Goal: Transaction & Acquisition: Purchase product/service

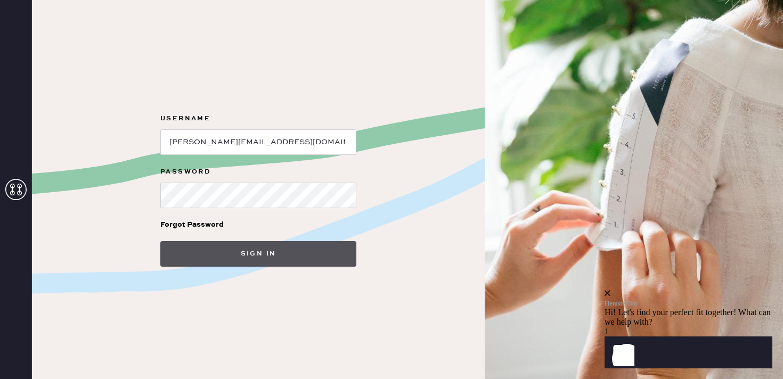
click at [267, 260] on button "Sign in" at bounding box center [258, 254] width 196 height 26
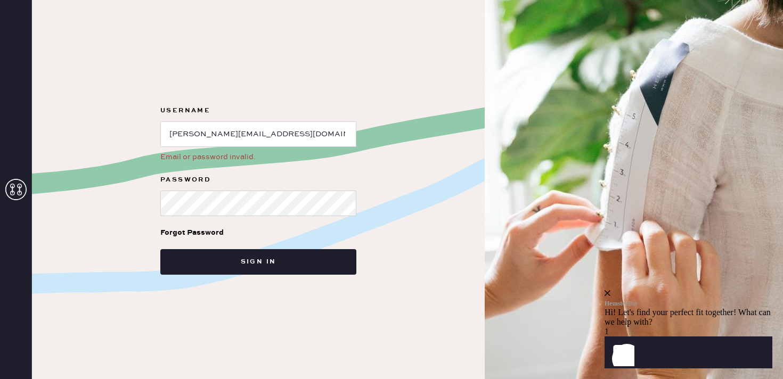
click at [757, 289] on div "close" at bounding box center [689, 294] width 168 height 10
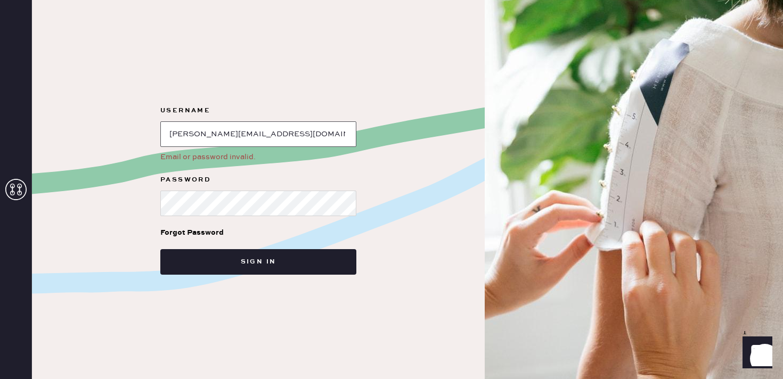
drag, startPoint x: 330, startPoint y: 134, endPoint x: 45, endPoint y: 120, distance: 284.9
click at [45, 120] on div "Username Email or password invalid. Password Forgot Password Sign in" at bounding box center [258, 189] width 453 height 379
paste input "shorthillsmanagement@thereformation.us"
click at [228, 219] on div "Forgot Password" at bounding box center [258, 232] width 196 height 33
click at [91, 192] on div "Username Email or password invalid. Password Forgot Password Sign in" at bounding box center [258, 189] width 453 height 379
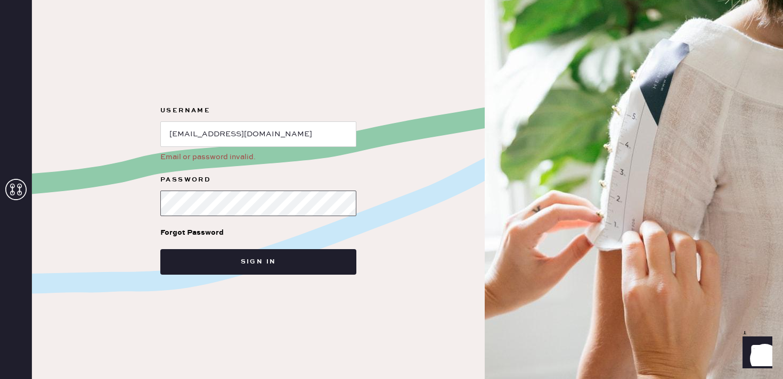
click at [160, 249] on button "Sign in" at bounding box center [258, 262] width 196 height 26
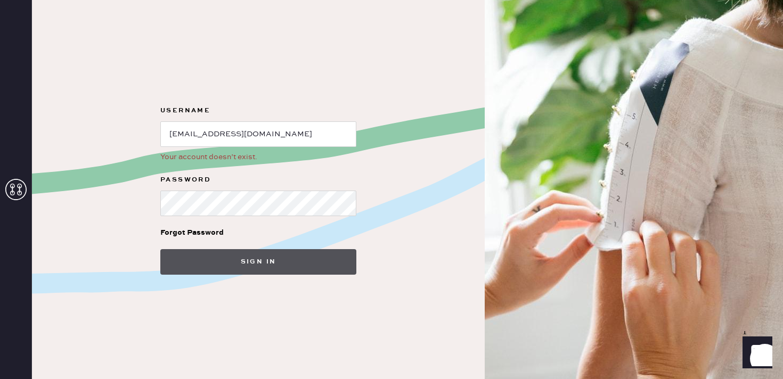
click at [199, 271] on button "Sign in" at bounding box center [258, 262] width 196 height 26
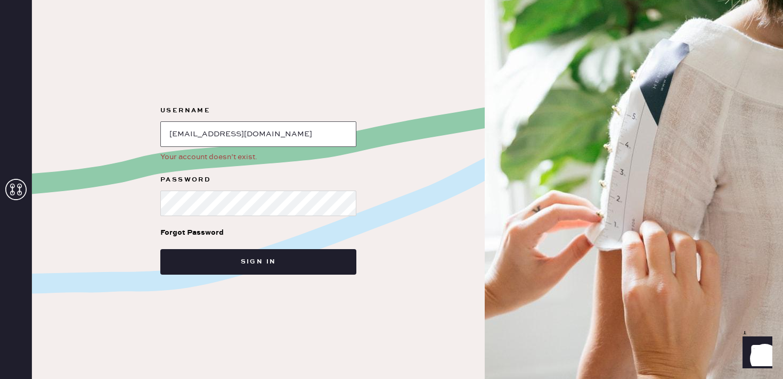
click at [169, 134] on input "loginName" at bounding box center [258, 134] width 196 height 26
drag, startPoint x: 339, startPoint y: 136, endPoint x: 83, endPoint y: 114, distance: 257.9
click at [83, 114] on div "Username Your account doesn’t exist. Password Forgot Password Sign in" at bounding box center [258, 189] width 453 height 379
click at [238, 157] on div "Your account doesn’t exist." at bounding box center [258, 157] width 196 height 12
click at [152, 193] on form "Username Your account doesn’t exist. Password Forgot Password Sign in" at bounding box center [258, 189] width 213 height 171
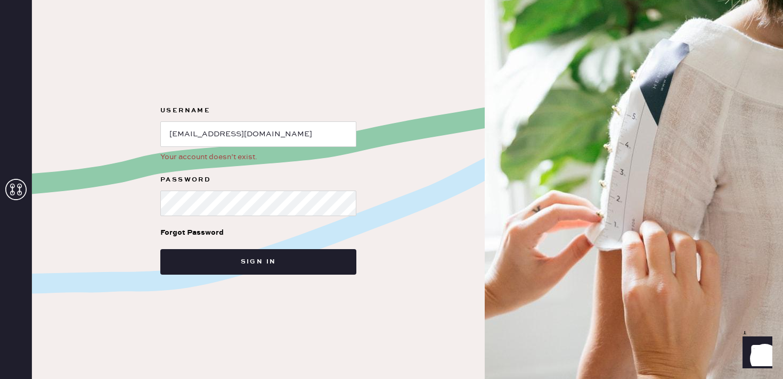
click at [229, 175] on label "Password" at bounding box center [258, 180] width 196 height 13
drag, startPoint x: 250, startPoint y: 135, endPoint x: 138, endPoint y: 110, distance: 115.1
click at [138, 110] on div "Username Your account doesn’t exist. Password Forgot Password Sign in" at bounding box center [258, 189] width 453 height 379
type input "Karen.escolano@thereformation.us"
click at [160, 249] on button "Sign in" at bounding box center [258, 262] width 196 height 26
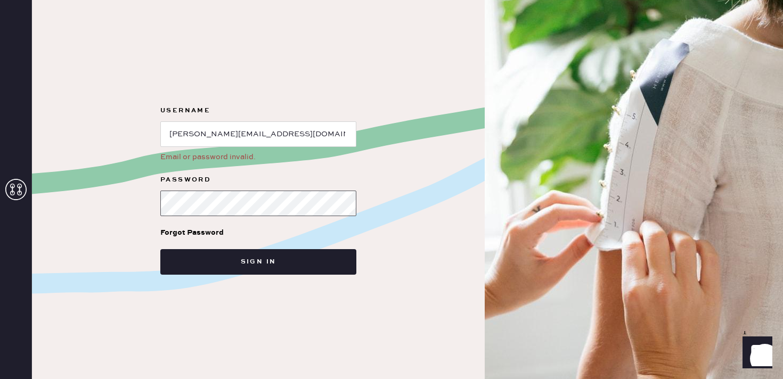
click at [160, 249] on button "Sign in" at bounding box center [258, 262] width 196 height 26
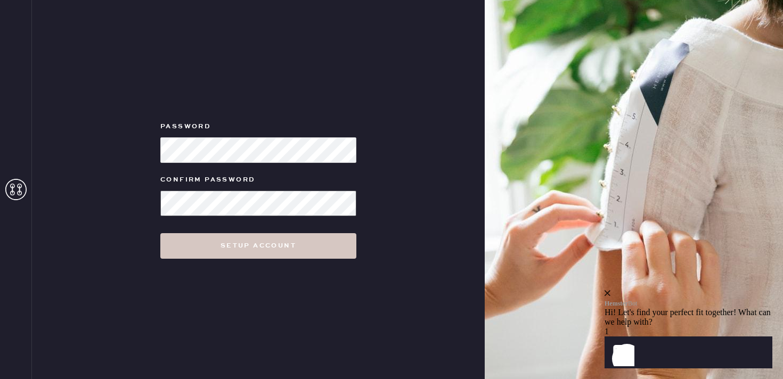
click at [160, 233] on button "Setup Account" at bounding box center [258, 246] width 196 height 26
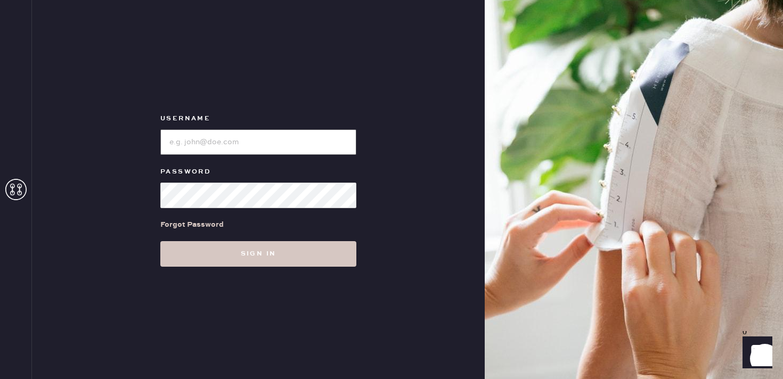
click at [245, 139] on input "loginName" at bounding box center [258, 142] width 196 height 26
type input "[PERSON_NAME][EMAIL_ADDRESS][DOMAIN_NAME]"
click at [112, 197] on div "Username Password Forgot Password Sign in" at bounding box center [258, 189] width 453 height 379
click at [160, 241] on button "Sign in" at bounding box center [258, 254] width 196 height 26
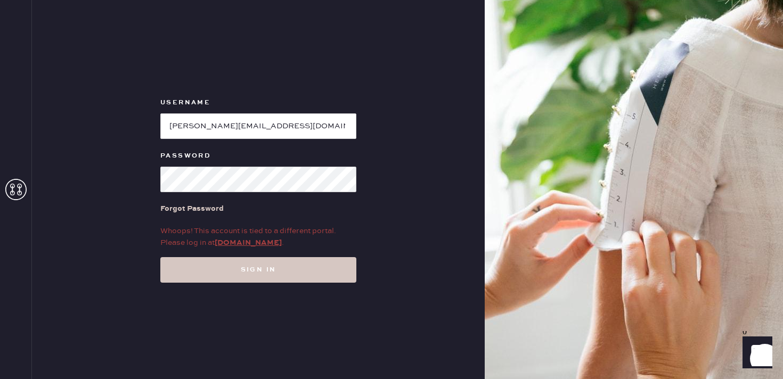
click at [426, 244] on div "Username Password Forgot Password Whoops! This account is tied to a different p…" at bounding box center [258, 189] width 453 height 379
click at [160, 257] on button "Sign in" at bounding box center [258, 270] width 196 height 26
click at [458, 172] on div "Username Password Forgot Password Whoops! This account is tied to a different p…" at bounding box center [258, 189] width 453 height 379
click at [246, 244] on link "my.hemster.co" at bounding box center [248, 243] width 67 height 10
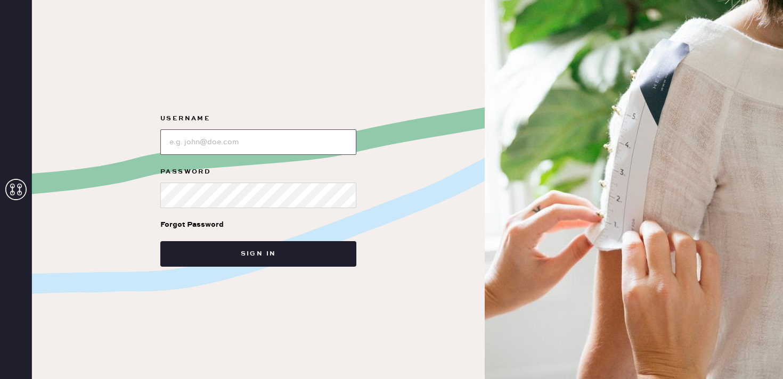
type input "[PERSON_NAME][EMAIL_ADDRESS][DOMAIN_NAME]"
click at [142, 186] on div "Username Password Forgot Password Sign in" at bounding box center [258, 189] width 453 height 379
click at [160, 241] on button "Sign in" at bounding box center [258, 254] width 196 height 26
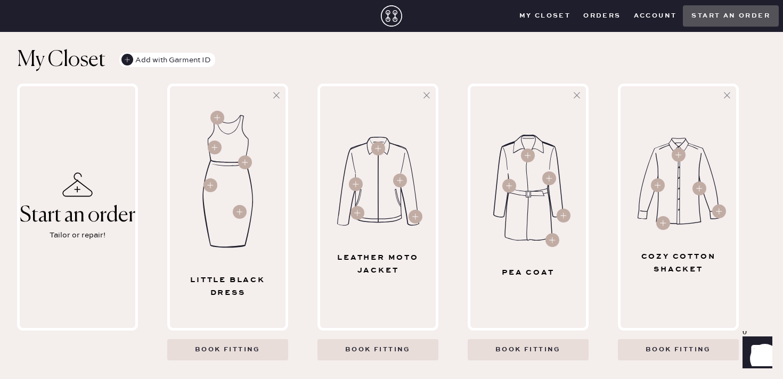
scroll to position [314, 0]
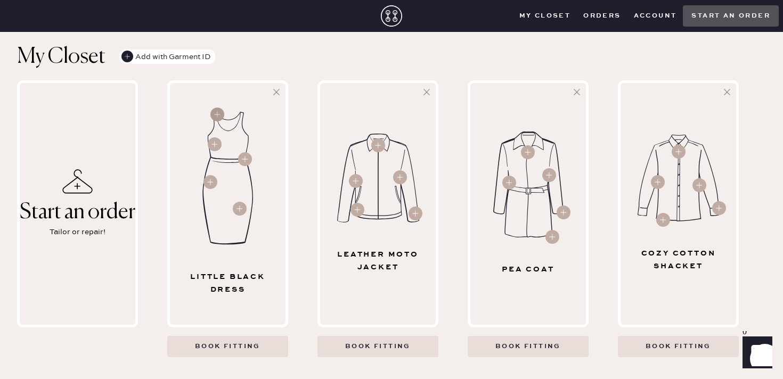
click at [217, 112] on circle at bounding box center [217, 115] width 14 height 14
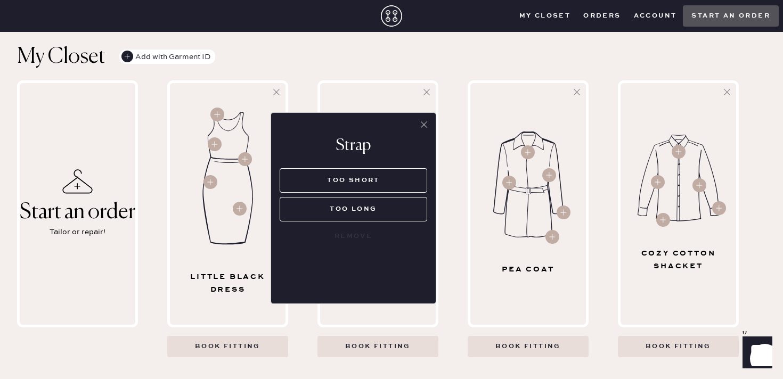
click at [426, 124] on icon at bounding box center [424, 124] width 11 height 11
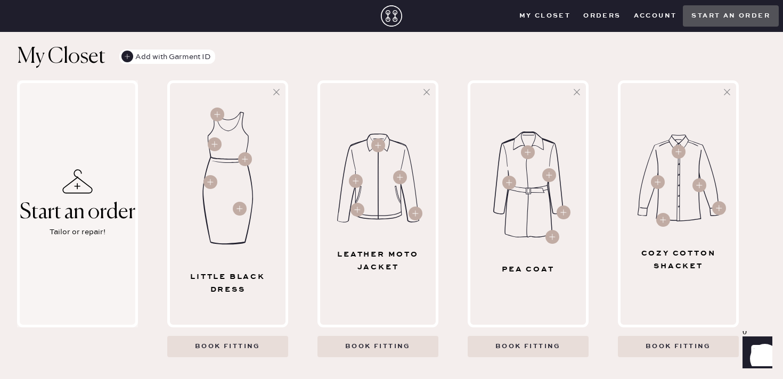
click at [83, 180] on icon at bounding box center [77, 181] width 30 height 25
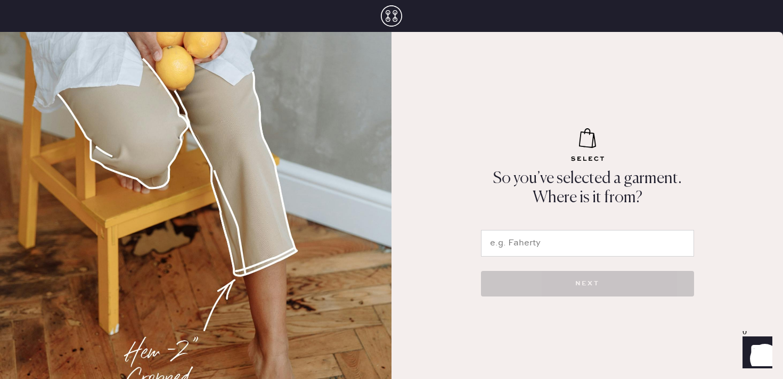
click at [535, 240] on input "text" at bounding box center [587, 243] width 213 height 27
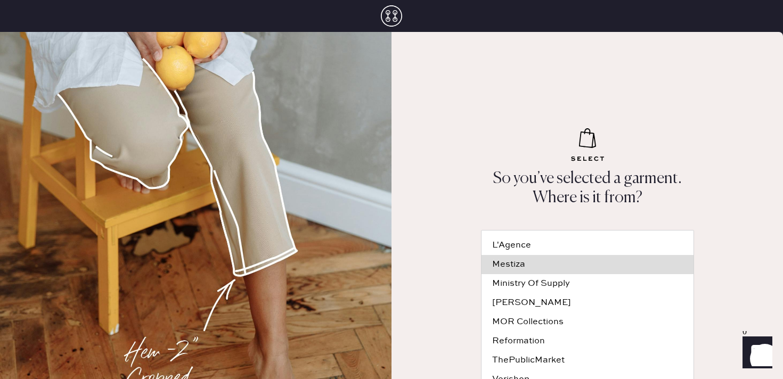
scroll to position [10, 0]
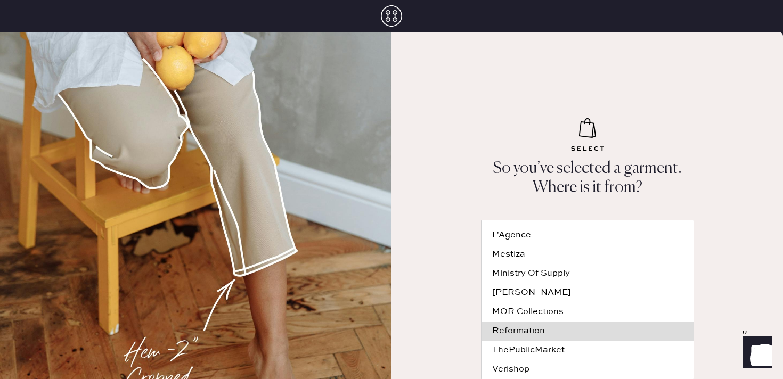
click at [534, 330] on div "Reformation" at bounding box center [587, 331] width 191 height 9
type input "Reformation"
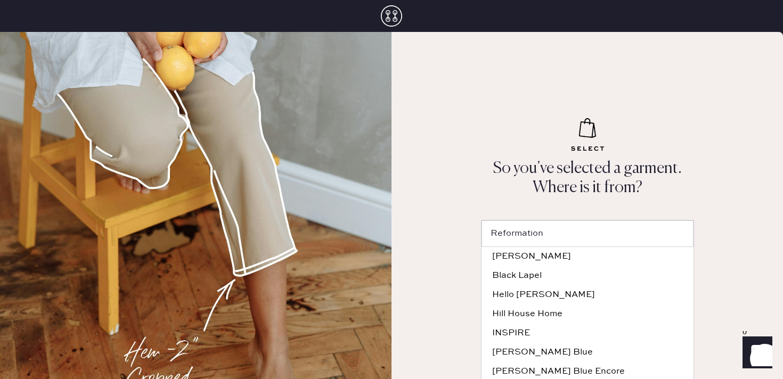
scroll to position [0, 0]
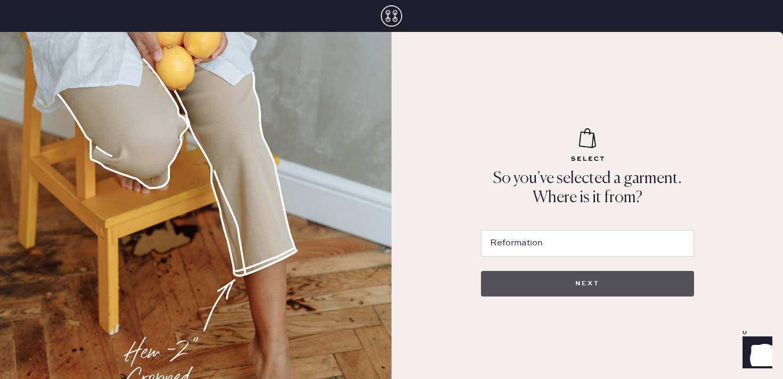
click at [546, 288] on button "NEXT" at bounding box center [587, 284] width 213 height 26
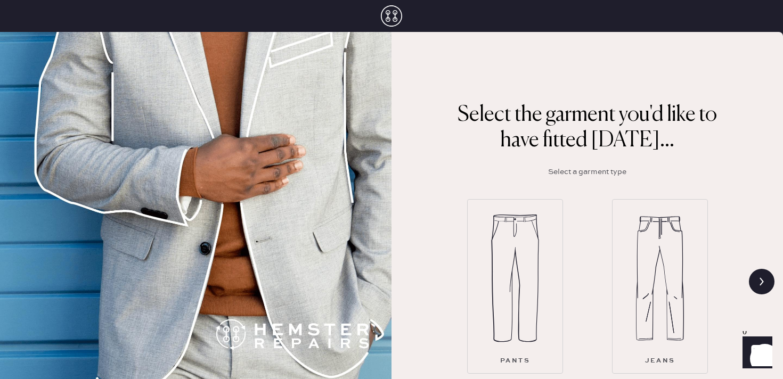
click at [551, 224] on div "Pants" at bounding box center [515, 286] width 96 height 175
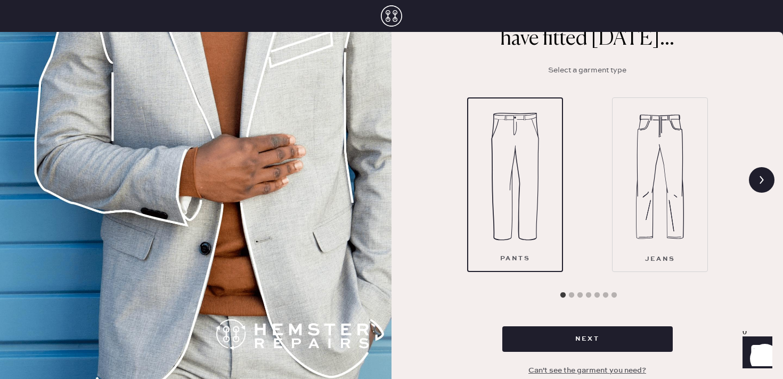
scroll to position [103, 0]
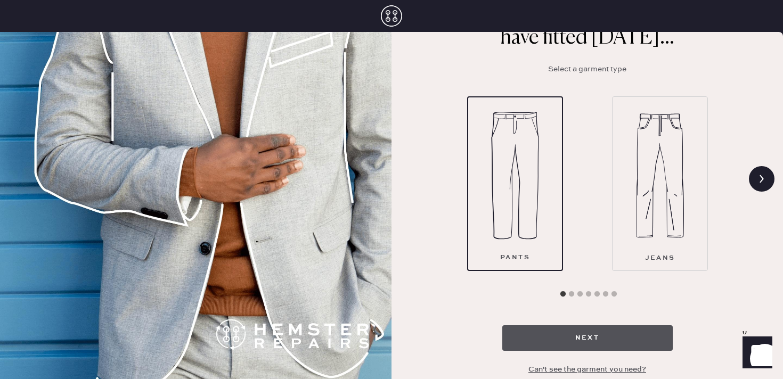
click at [576, 345] on button "Next" at bounding box center [588, 339] width 171 height 26
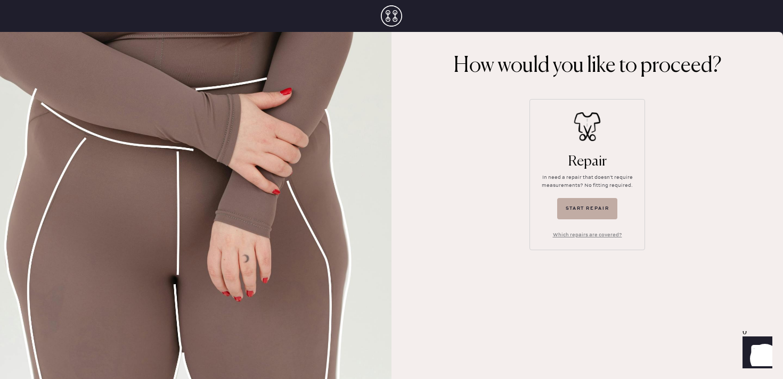
click at [590, 209] on button "Start repair" at bounding box center [587, 208] width 61 height 21
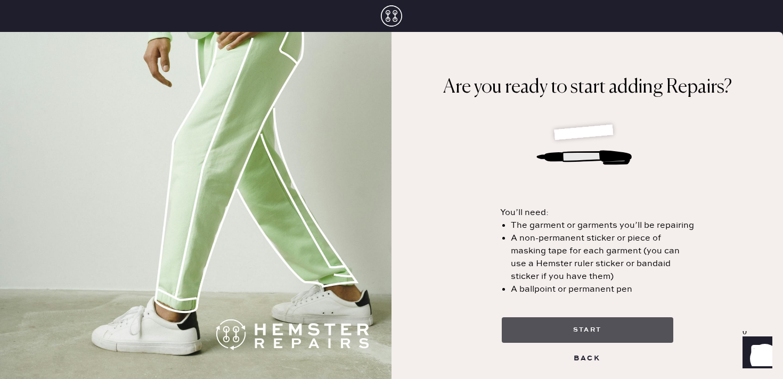
click at [573, 337] on button "start" at bounding box center [588, 331] width 172 height 26
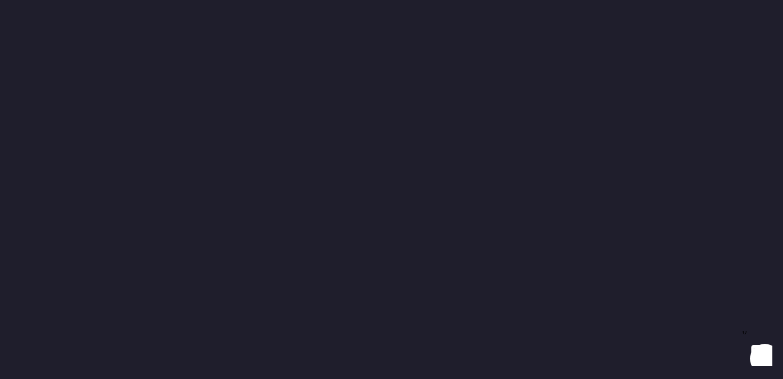
select select "4"
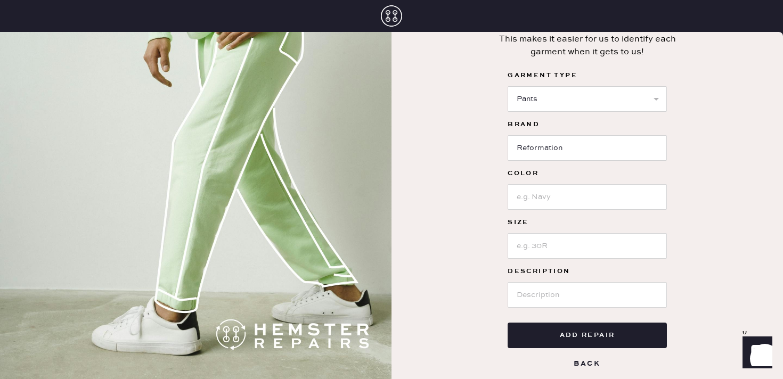
scroll to position [71, 0]
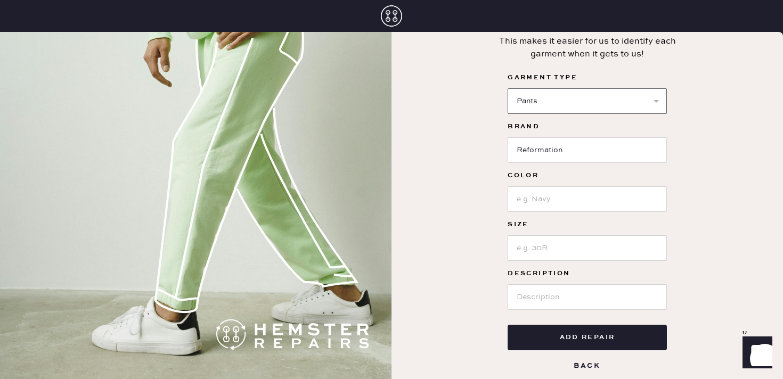
click at [658, 102] on select "Select Basic Skirt Jeans Leggings Pants Shorts Basic Sleeved Dress Basic Sleeve…" at bounding box center [587, 101] width 159 height 26
click at [551, 205] on input at bounding box center [587, 200] width 159 height 26
click at [561, 210] on input at bounding box center [587, 200] width 159 height 26
click at [559, 204] on input at bounding box center [587, 200] width 159 height 26
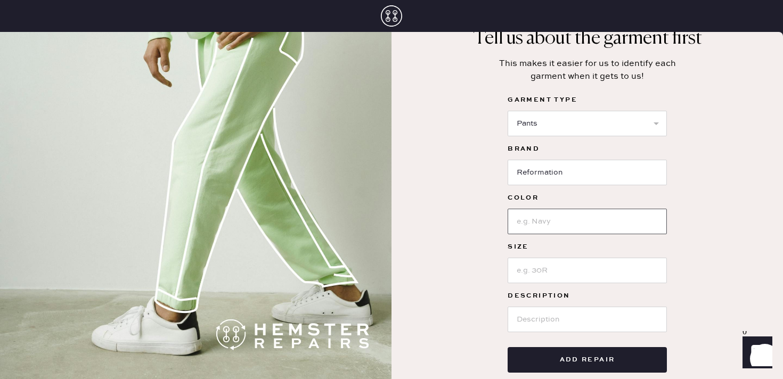
scroll to position [74, 0]
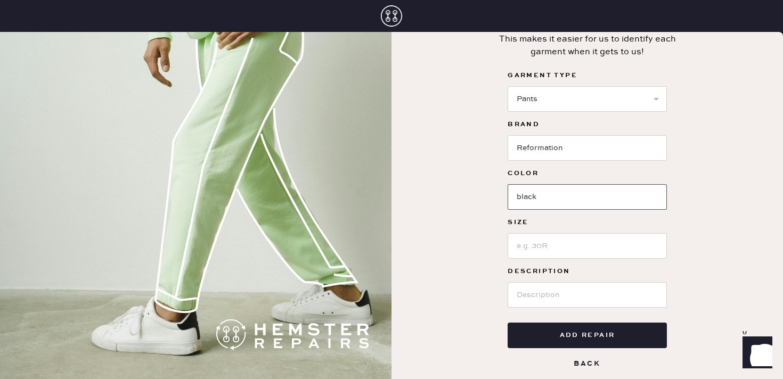
type input "black"
click at [572, 244] on input at bounding box center [587, 246] width 159 height 26
type input "4"
click at [559, 301] on input at bounding box center [587, 295] width 159 height 26
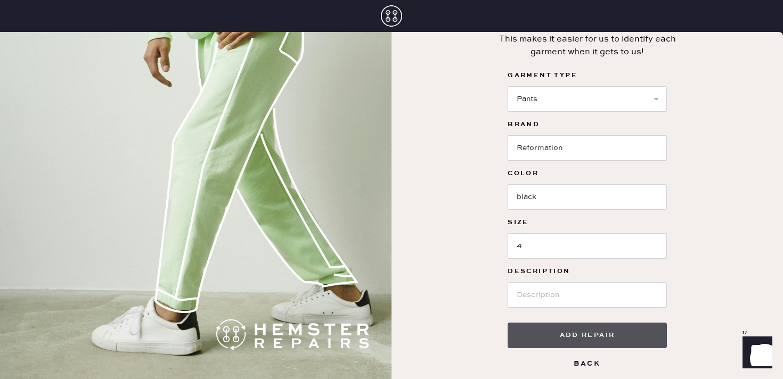
click at [571, 341] on button "Add repair" at bounding box center [587, 336] width 159 height 26
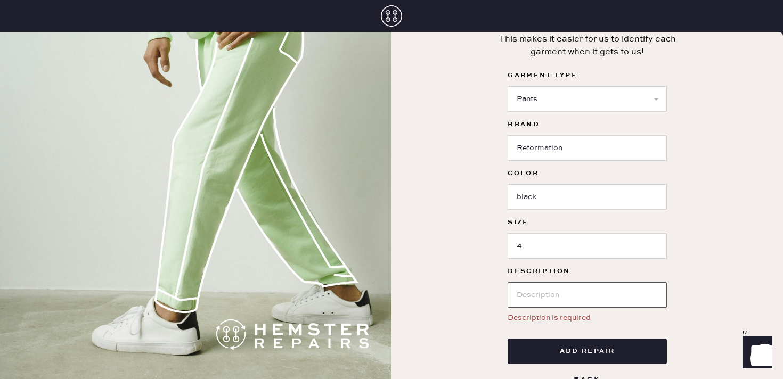
click at [569, 303] on input at bounding box center [587, 295] width 159 height 26
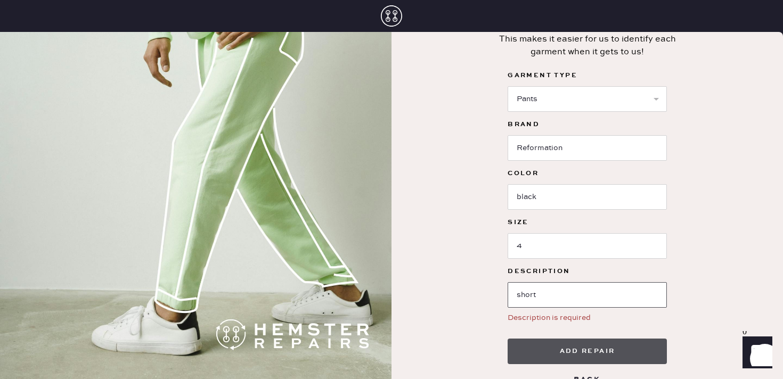
type input "short"
click at [606, 356] on button "Add repair" at bounding box center [587, 352] width 159 height 26
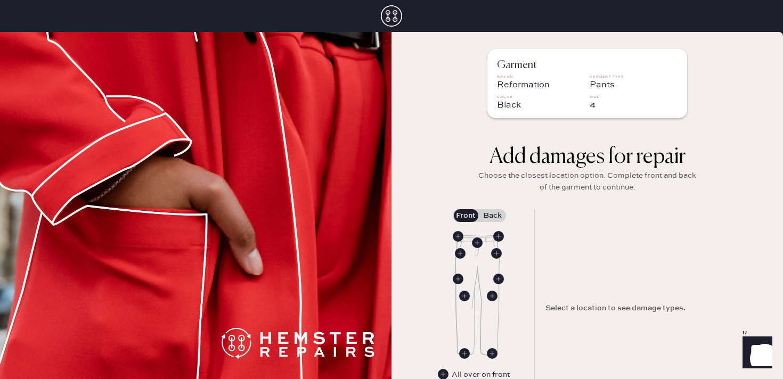
scroll to position [129, 0]
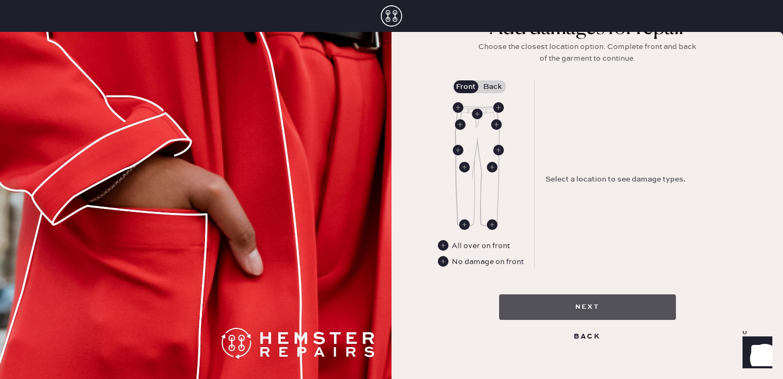
click at [609, 312] on button "Next" at bounding box center [587, 308] width 177 height 26
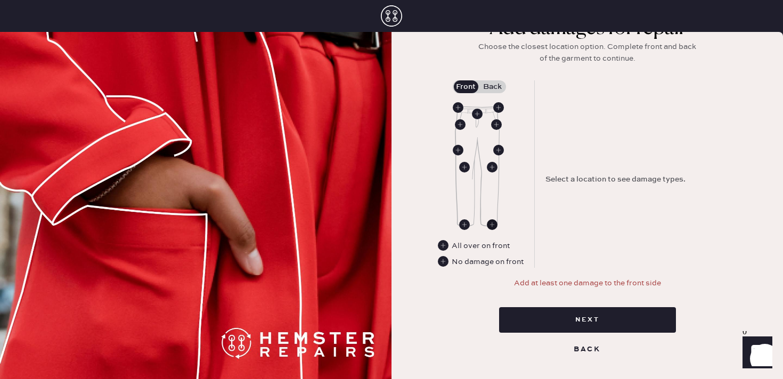
click at [490, 227] on use at bounding box center [492, 225] width 11 height 11
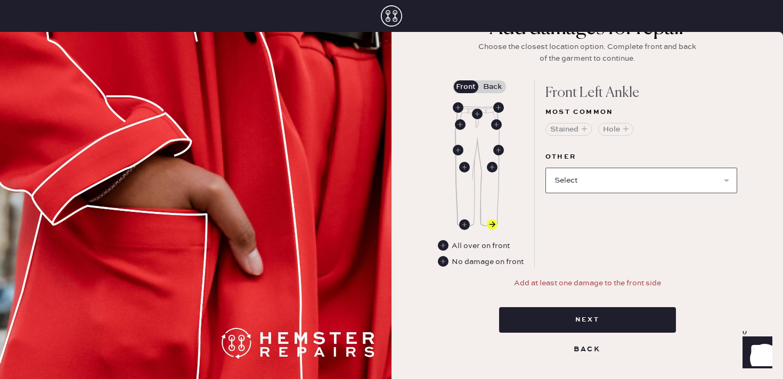
click at [597, 181] on select "Select Broken / Ripped Hem Broken Beads Broken Belt Loop Broken Button Broken E…" at bounding box center [642, 181] width 192 height 26
click at [467, 226] on use at bounding box center [464, 225] width 11 height 11
click at [597, 185] on select "Select Broken / Ripped Hem Broken Beads Broken Belt Loop Broken Button Broken E…" at bounding box center [642, 181] width 192 height 26
click at [651, 172] on select "Select Broken / Ripped Hem Broken Beads Broken Belt Loop Broken Button Broken E…" at bounding box center [642, 181] width 192 height 26
select select "1699"
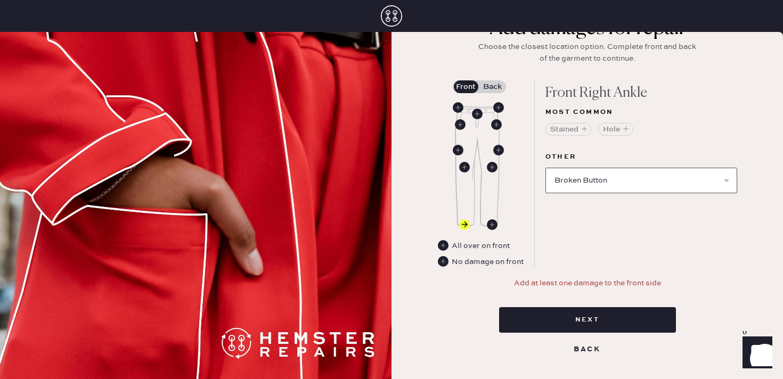
click at [546, 168] on select "Select Broken / Ripped Hem Broken Beads Broken Belt Loop Broken Button Broken E…" at bounding box center [642, 181] width 192 height 26
select select
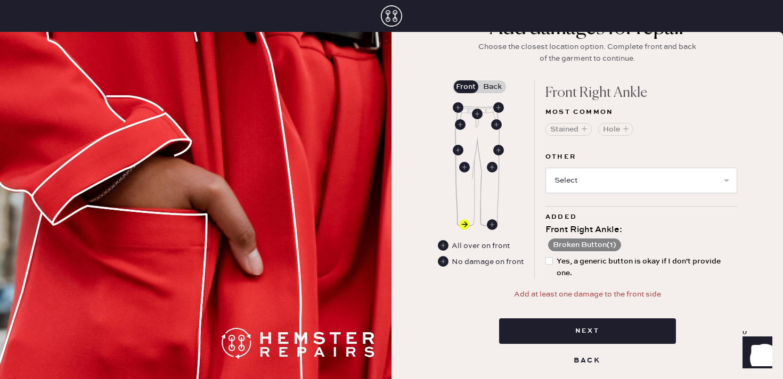
click at [605, 317] on div "Next Back" at bounding box center [587, 348] width 177 height 84
click at [552, 267] on div at bounding box center [552, 267] width 12 height 23
click at [546, 256] on input "Yes, a generic button is okay if I don't provide one." at bounding box center [546, 256] width 1 height 1
checkbox input "true"
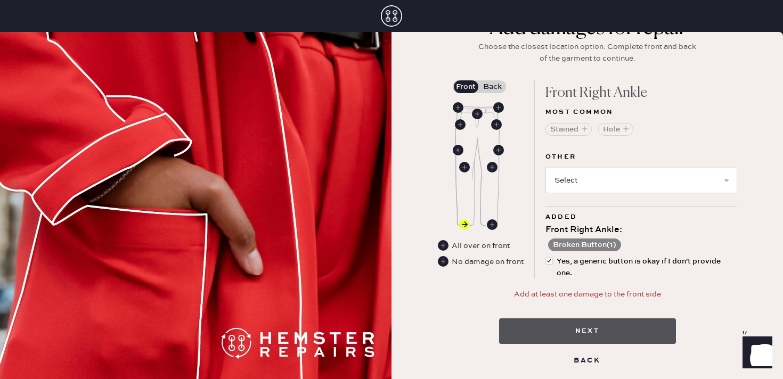
click at [587, 320] on button "Next" at bounding box center [587, 332] width 177 height 26
click at [582, 335] on button "Next" at bounding box center [587, 332] width 177 height 26
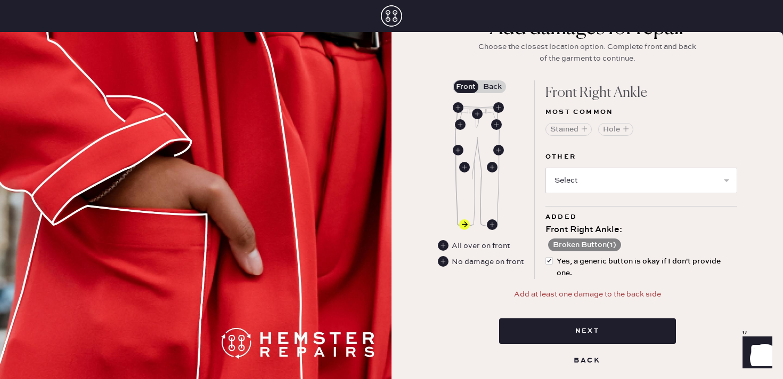
click at [492, 85] on label "Back" at bounding box center [493, 86] width 27 height 13
click at [493, 87] on input "Back" at bounding box center [493, 87] width 0 height 0
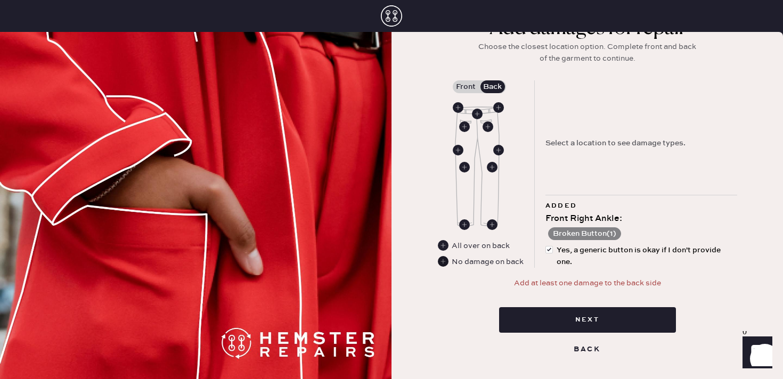
click at [444, 260] on use at bounding box center [443, 261] width 11 height 11
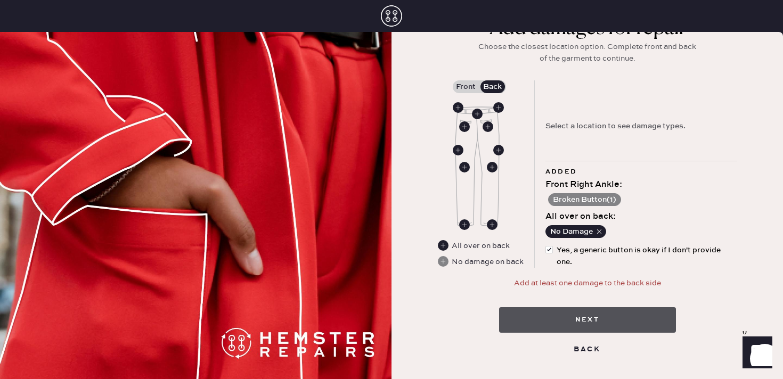
click at [598, 325] on button "Next" at bounding box center [587, 320] width 177 height 26
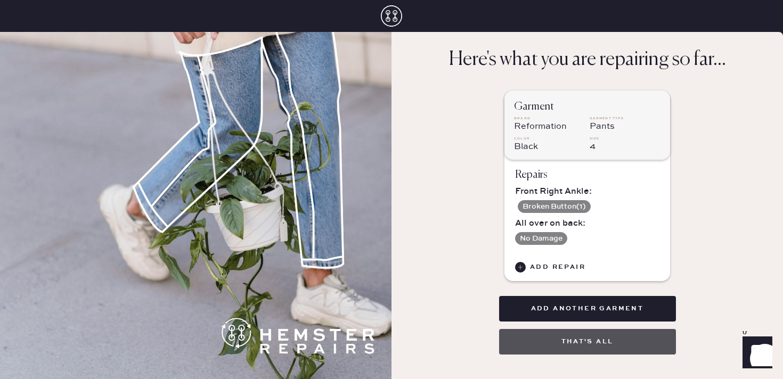
click at [600, 342] on button "That's all" at bounding box center [587, 342] width 177 height 26
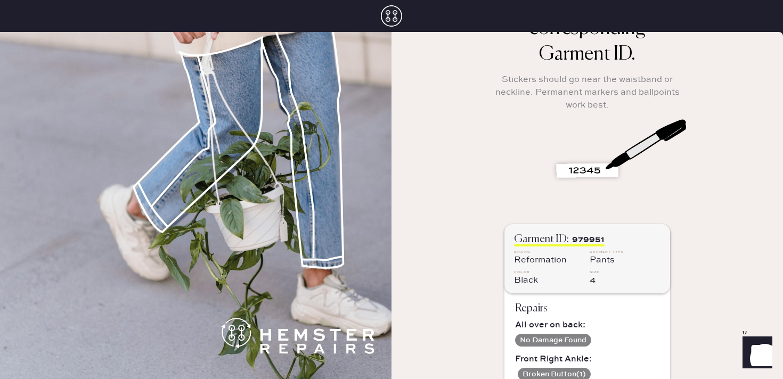
scroll to position [179, 0]
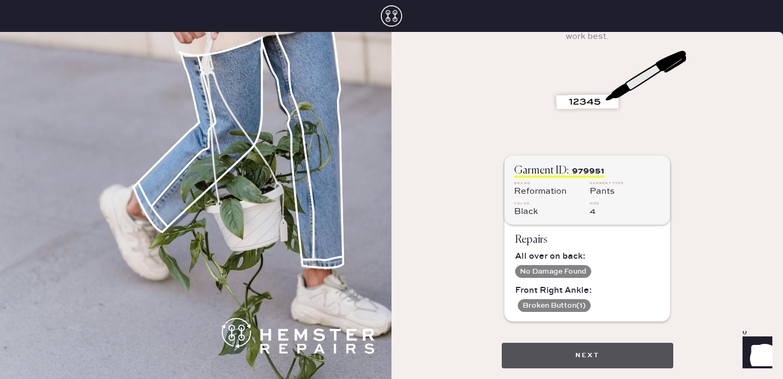
click at [583, 362] on button "Next" at bounding box center [588, 356] width 172 height 26
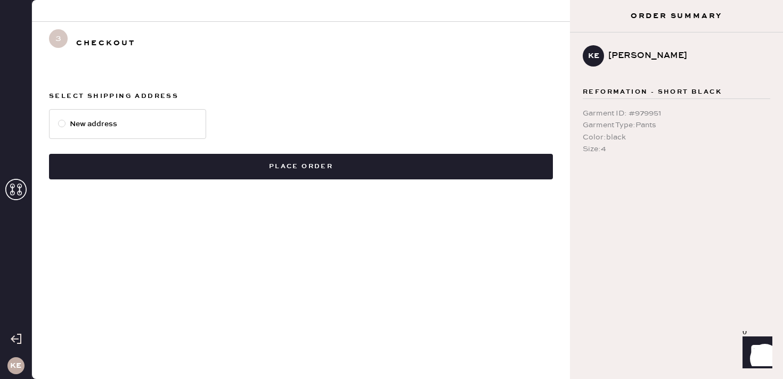
click at [91, 119] on label "New address" at bounding box center [127, 124] width 139 height 12
click at [59, 119] on input "New address" at bounding box center [58, 118] width 1 height 1
radio input "true"
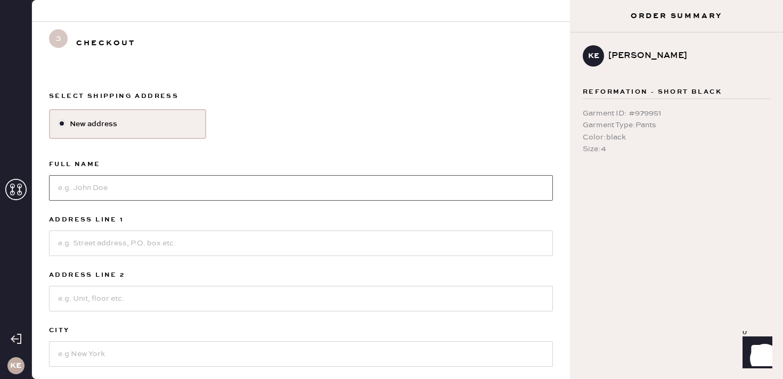
click at [110, 183] on input at bounding box center [301, 188] width 504 height 26
click at [108, 252] on input at bounding box center [301, 244] width 504 height 26
drag, startPoint x: 155, startPoint y: 186, endPoint x: 0, endPoint y: 163, distance: 156.3
click at [0, 164] on div "KE 3 Checkout Select shipping address New address Full Name 18 suumit street Ad…" at bounding box center [391, 189] width 783 height 379
type input "karen"
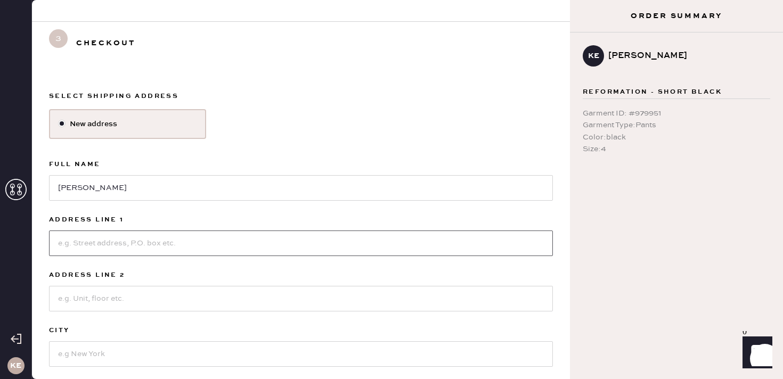
click at [62, 239] on input at bounding box center [301, 244] width 504 height 26
click at [141, 300] on input at bounding box center [301, 299] width 504 height 26
click at [138, 241] on input "18 summit" at bounding box center [301, 244] width 504 height 26
type input "18 summit west orange nj"
click at [131, 296] on input at bounding box center [301, 299] width 504 height 26
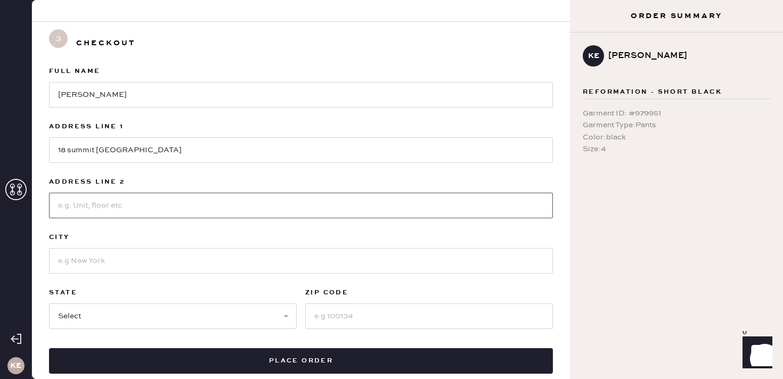
scroll to position [139, 0]
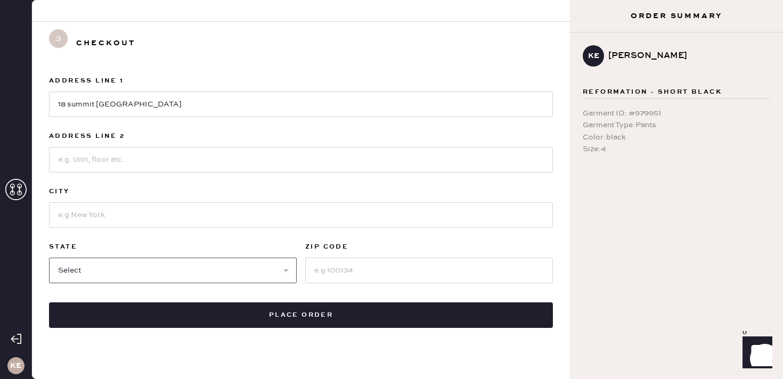
click at [132, 275] on select "Select AK AL AR AZ CA CO CT DC DE FL GA HI IA ID IL IN KS KY LA MA MD ME MI MN …" at bounding box center [173, 271] width 248 height 26
select select "NJ"
click at [49, 258] on select "Select AK AL AR AZ CA CO CT DC DE FL GA HI IA ID IL IN KS KY LA MA MD ME MI MN …" at bounding box center [173, 271] width 248 height 26
click at [353, 262] on input at bounding box center [429, 271] width 248 height 26
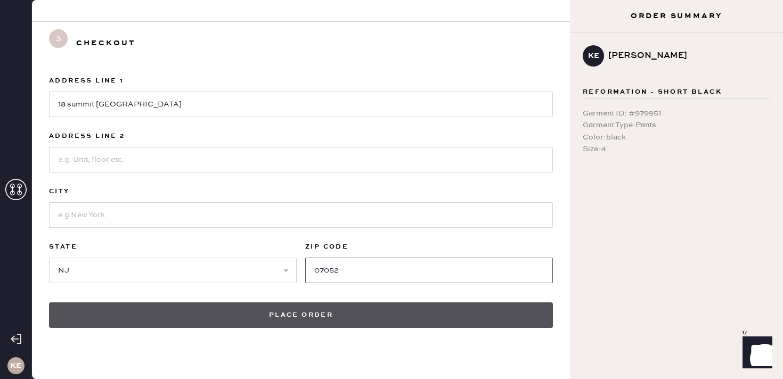
type input "07052"
click at [341, 307] on button "Place order" at bounding box center [301, 316] width 504 height 26
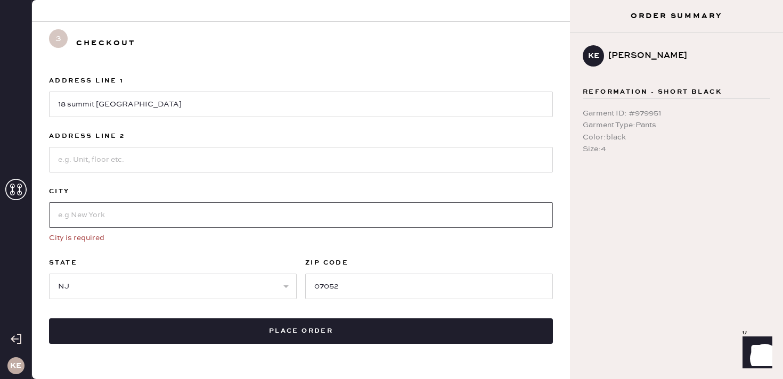
click at [105, 215] on input at bounding box center [301, 215] width 504 height 26
type input "new jersey"
click at [143, 265] on label "State" at bounding box center [173, 263] width 248 height 13
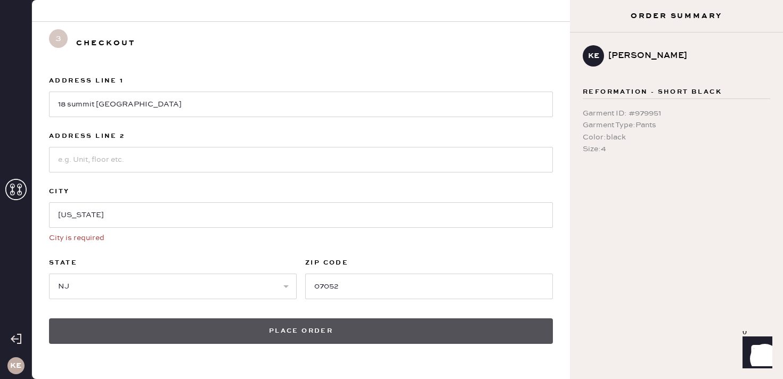
click at [142, 343] on button "Place order" at bounding box center [301, 332] width 504 height 26
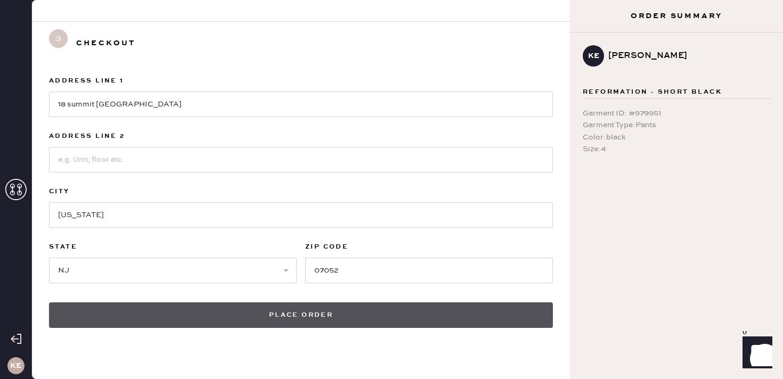
click at [149, 323] on button "Place order" at bounding box center [301, 316] width 504 height 26
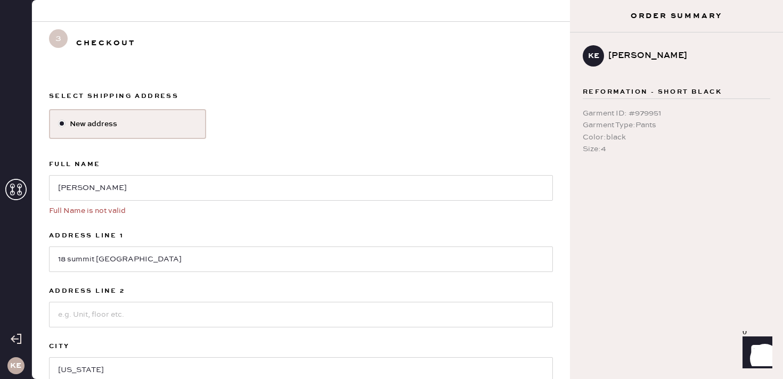
scroll to position [3, 0]
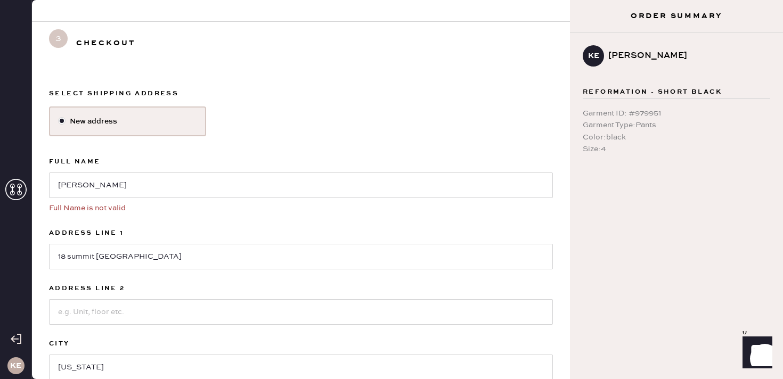
click at [15, 339] on use at bounding box center [16, 339] width 11 height 10
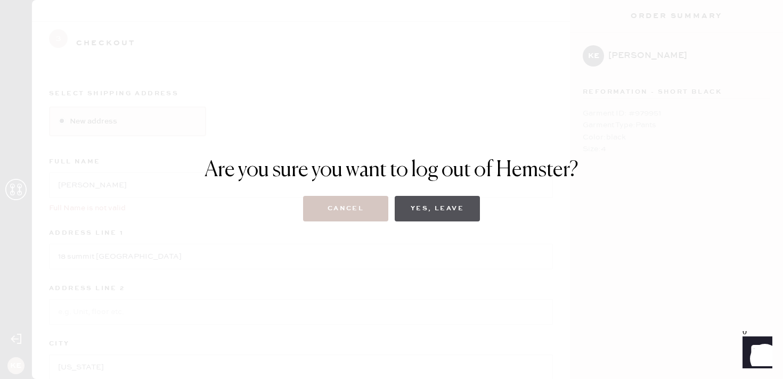
click at [419, 216] on button "Yes, Leave" at bounding box center [437, 209] width 85 height 26
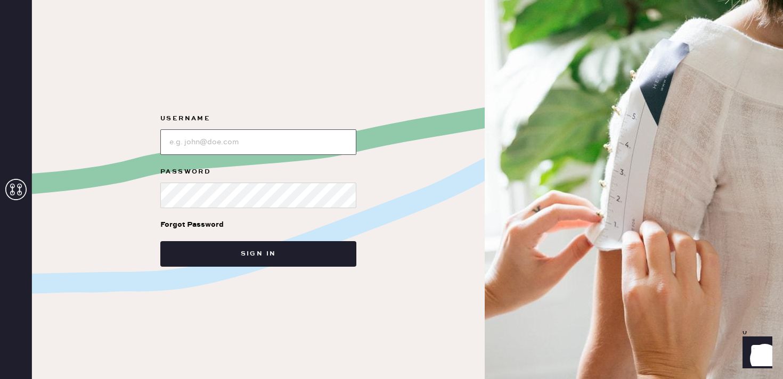
type input "Karen.escolano@thereformation.us"
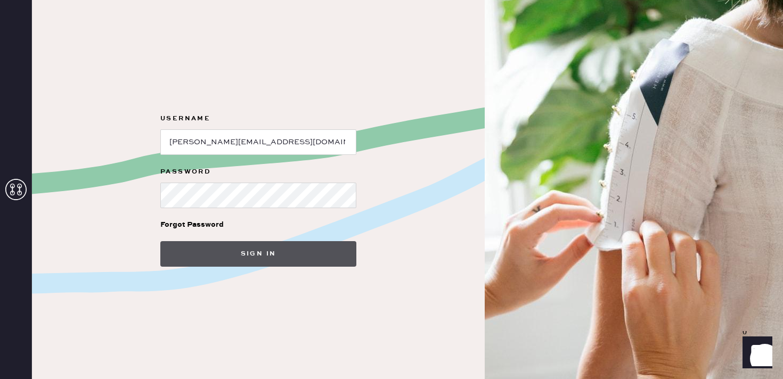
click at [250, 262] on button "Sign in" at bounding box center [258, 254] width 196 height 26
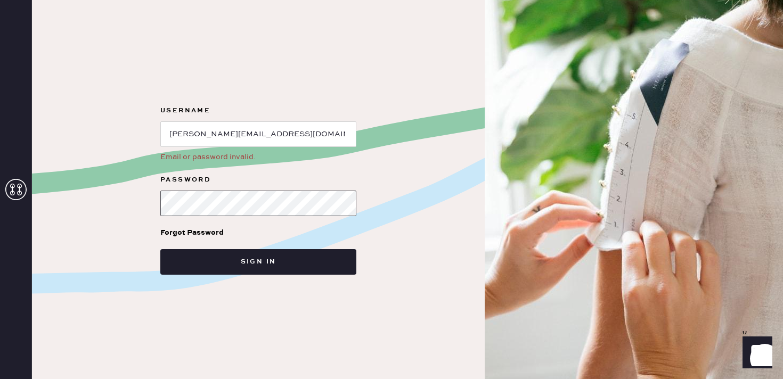
click at [107, 172] on div "Username Email or password invalid. Password Forgot Password Sign in" at bounding box center [258, 189] width 453 height 379
click at [160, 249] on button "Sign in" at bounding box center [258, 262] width 196 height 26
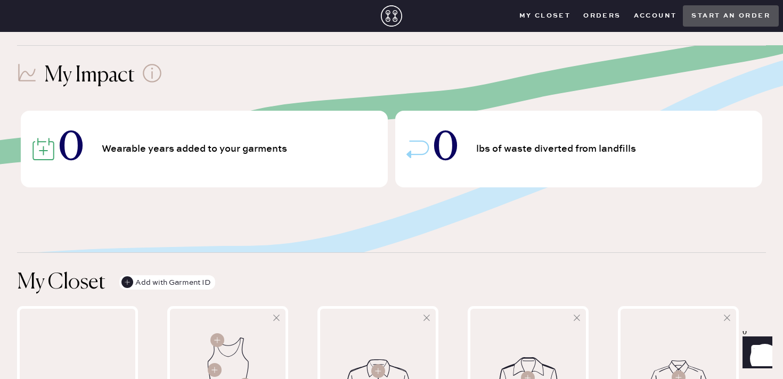
scroll to position [67, 0]
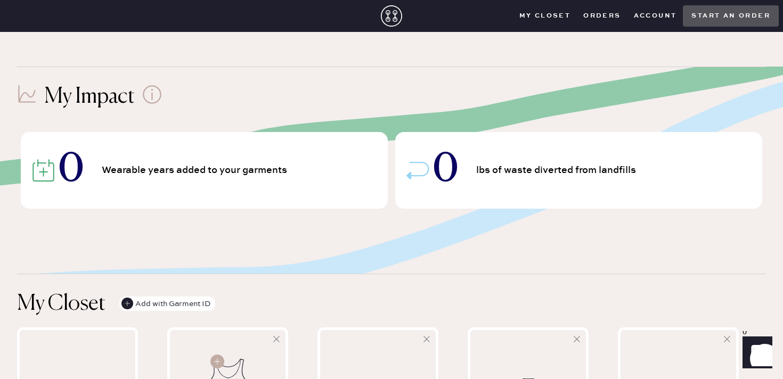
click at [612, 24] on div "My Closet Orders Account Start an order" at bounding box center [646, 15] width 266 height 21
click at [612, 14] on button "Orders" at bounding box center [602, 16] width 50 height 16
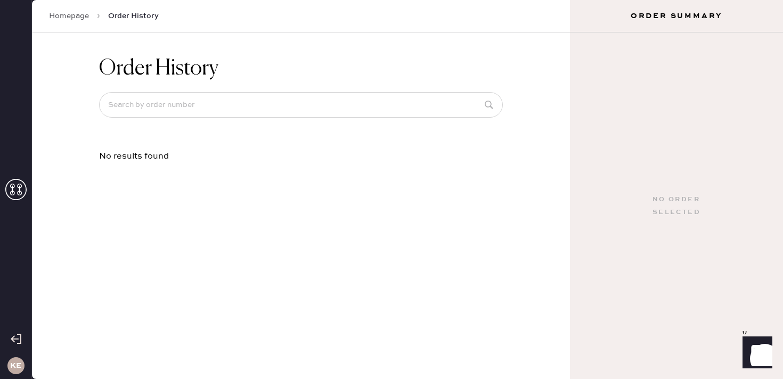
click at [59, 25] on div "Homepage Order History" at bounding box center [301, 16] width 538 height 33
click at [62, 13] on link "Homepage" at bounding box center [69, 16] width 40 height 11
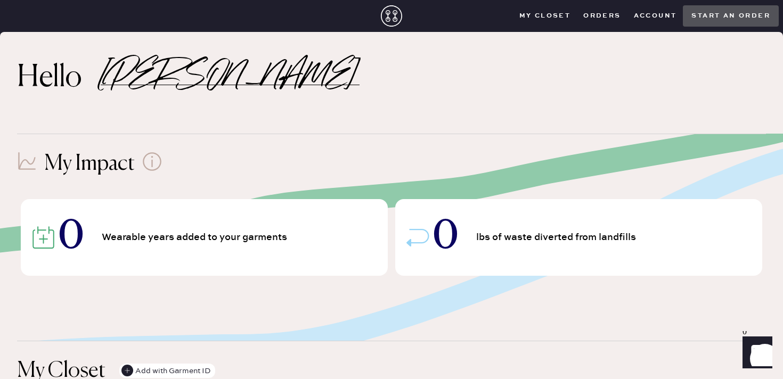
click at [542, 19] on closet "My Closet" at bounding box center [545, 16] width 64 height 16
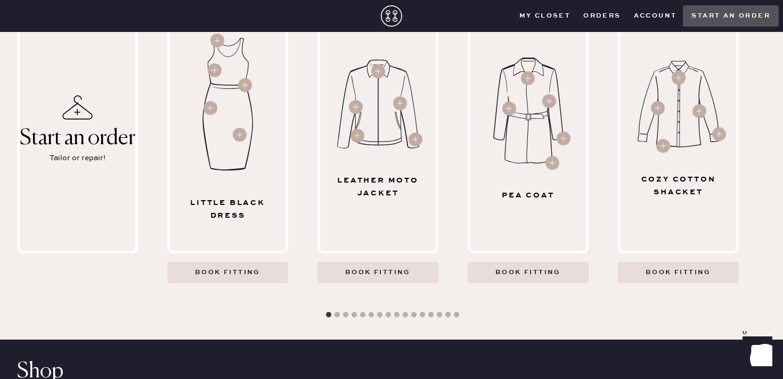
scroll to position [400, 0]
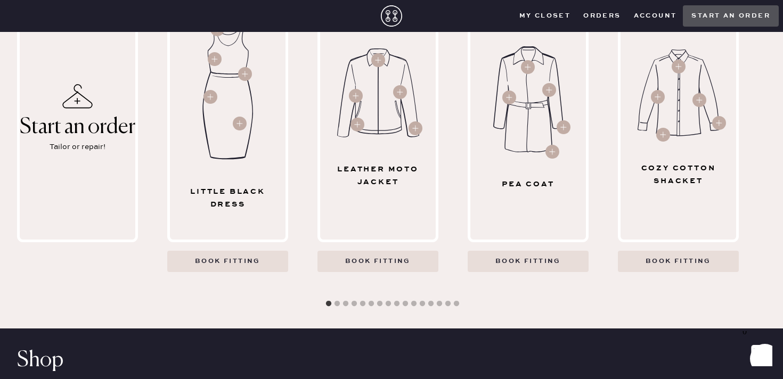
click at [759, 357] on icon "Show" at bounding box center [757, 351] width 12 height 13
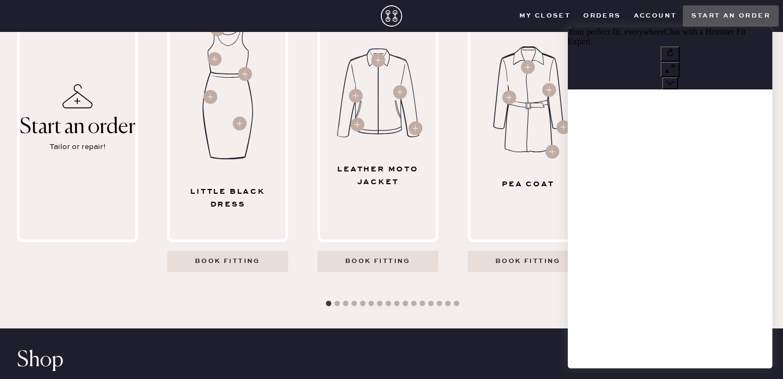
scroll to position [1, 0]
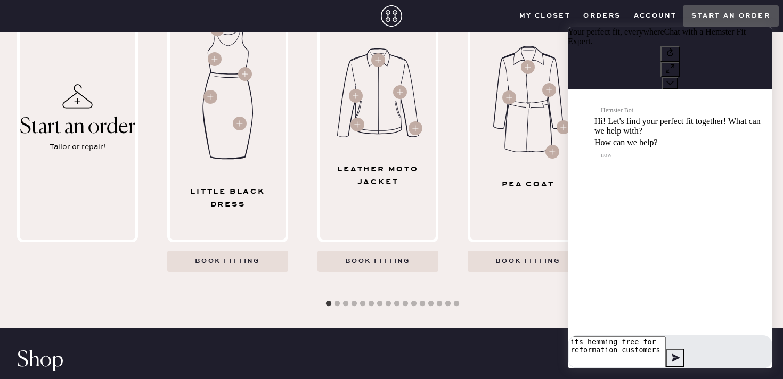
type textarea "its hemming free for reformation customers?"
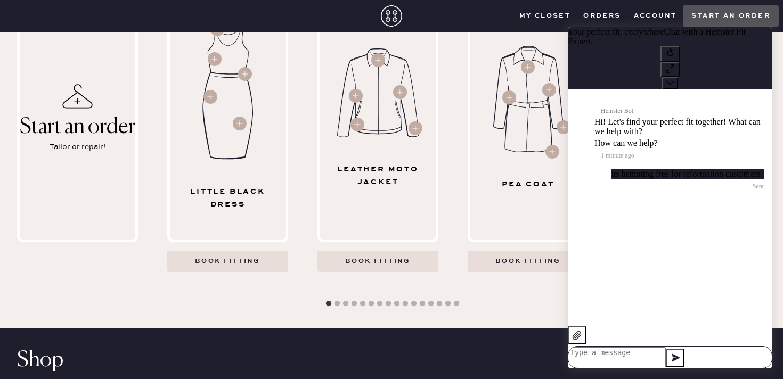
click at [635, 351] on textarea at bounding box center [617, 357] width 97 height 20
type textarea "it is free hemming"
type textarea "?"
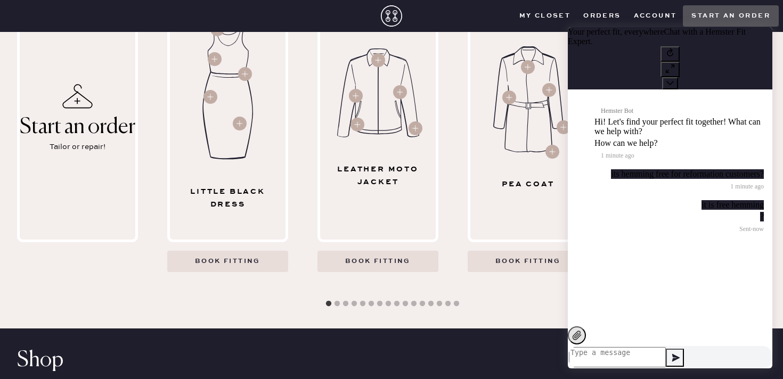
click at [580, 341] on icon at bounding box center [577, 335] width 11 height 11
